Goal: Task Accomplishment & Management: Manage account settings

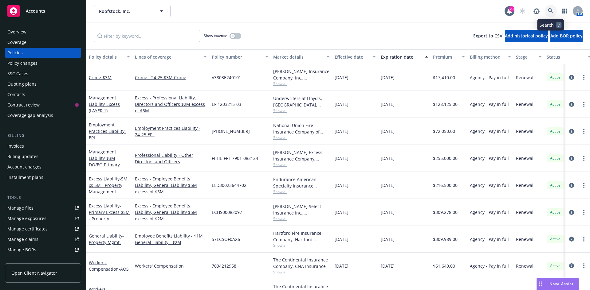
click at [550, 8] on link at bounding box center [550, 11] width 12 height 12
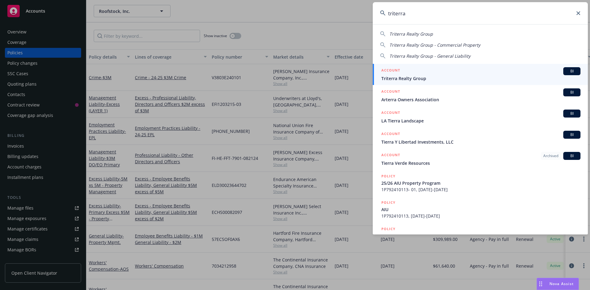
type input "triterra"
click at [395, 76] on span "Triterra Realty Group" at bounding box center [480, 78] width 199 height 6
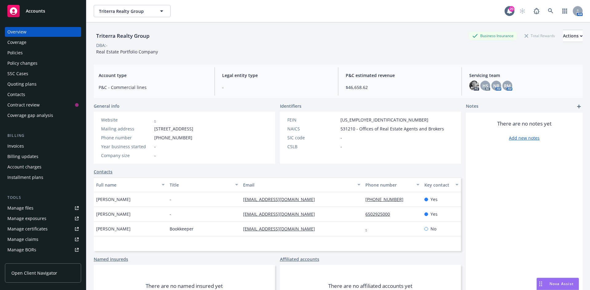
click at [25, 54] on div "Policies" at bounding box center [42, 53] width 71 height 10
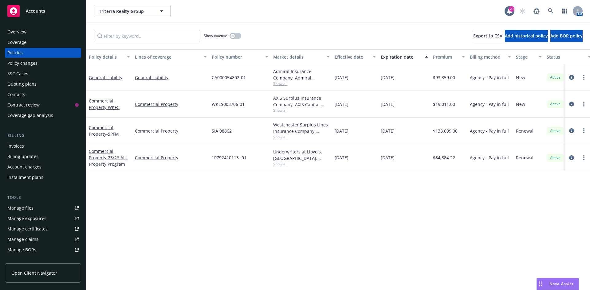
click at [24, 35] on div "Overview" at bounding box center [16, 32] width 19 height 10
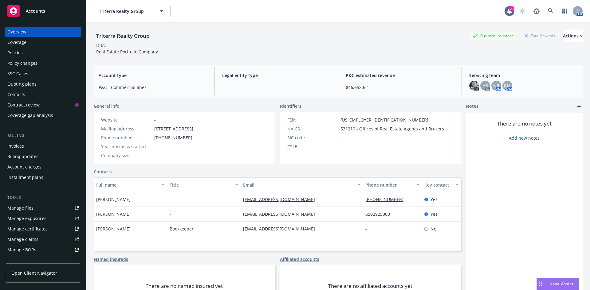
click at [18, 51] on div "Policies" at bounding box center [14, 53] width 15 height 10
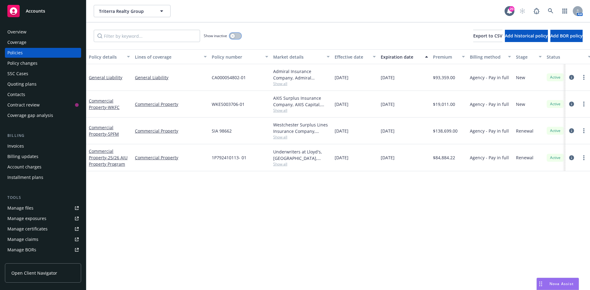
click at [240, 36] on button "button" at bounding box center [235, 36] width 12 height 6
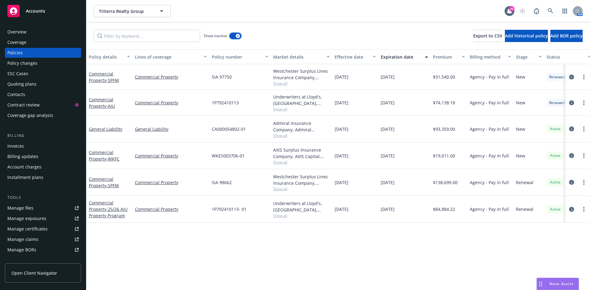
click at [237, 36] on icon "button" at bounding box center [237, 36] width 2 height 2
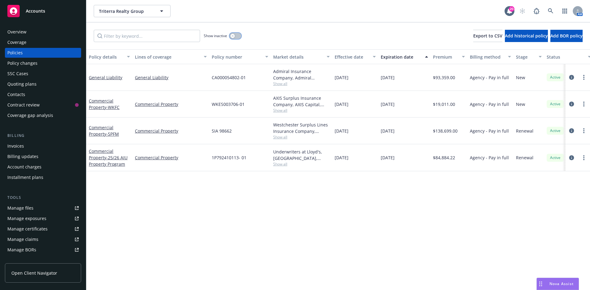
click at [237, 36] on button "button" at bounding box center [235, 36] width 12 height 6
